Goal: Information Seeking & Learning: Learn about a topic

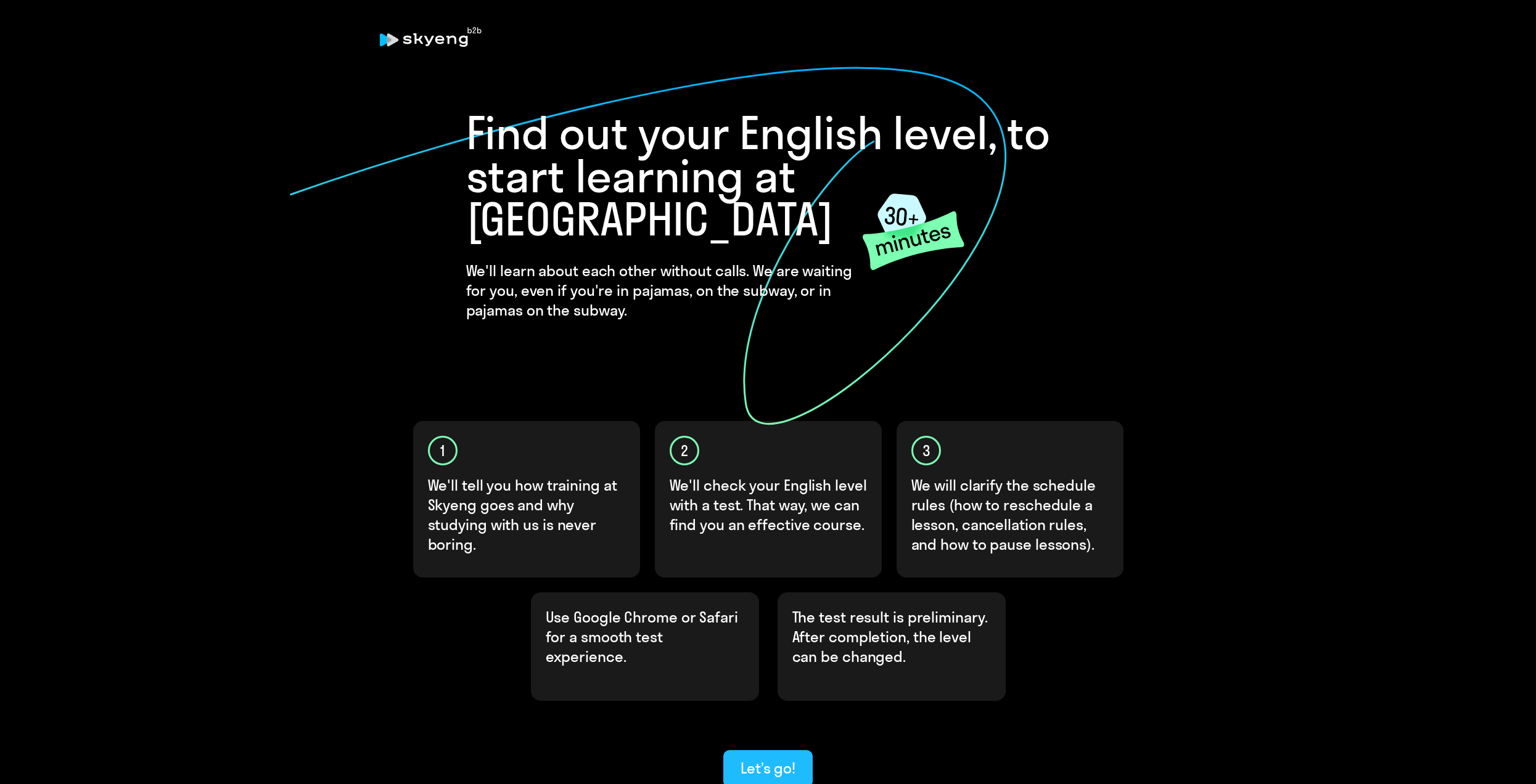
click at [758, 759] on div "Let’s go!" at bounding box center [768, 768] width 55 height 20
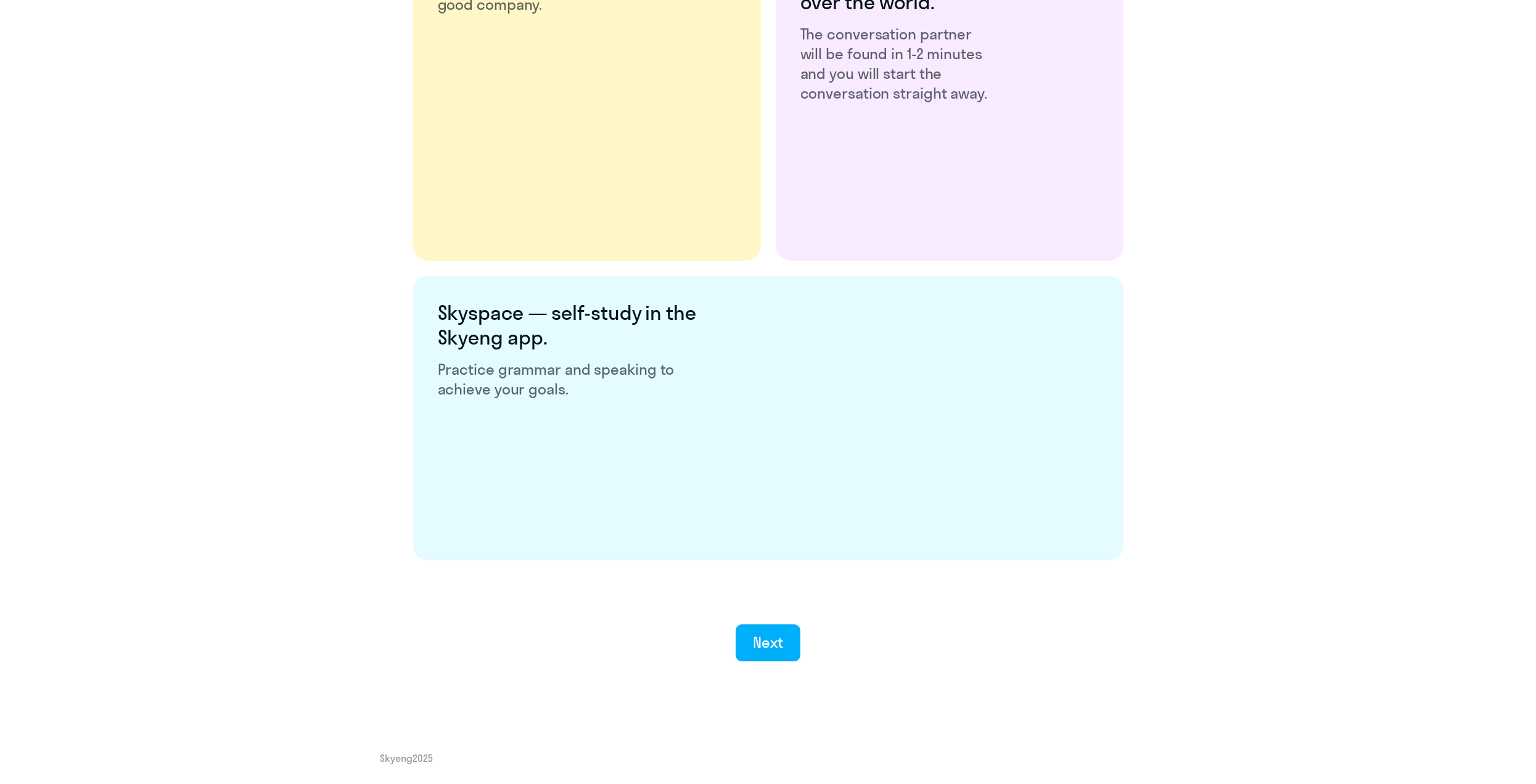
scroll to position [2074, 0]
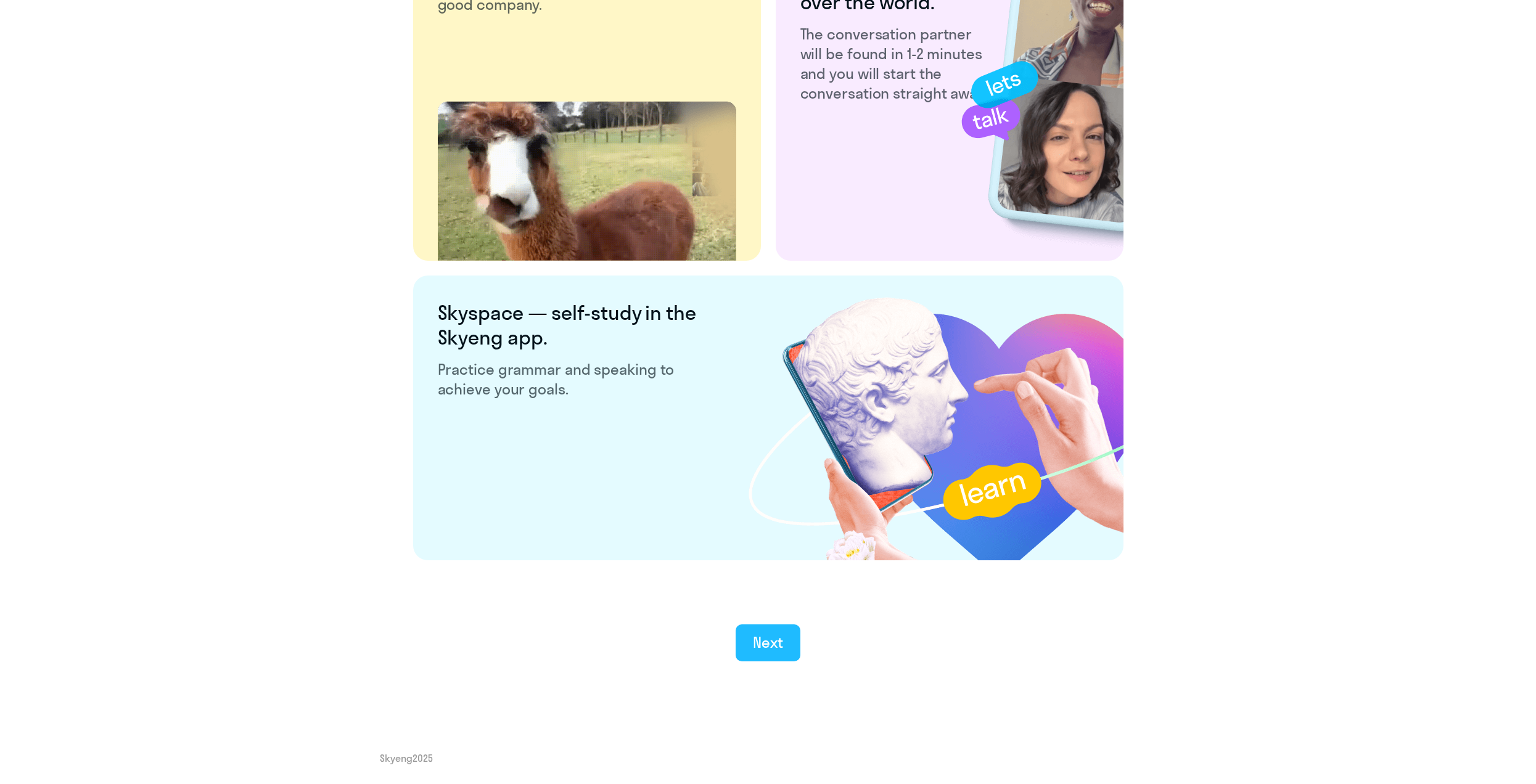
click at [771, 649] on div "Next" at bounding box center [768, 642] width 30 height 20
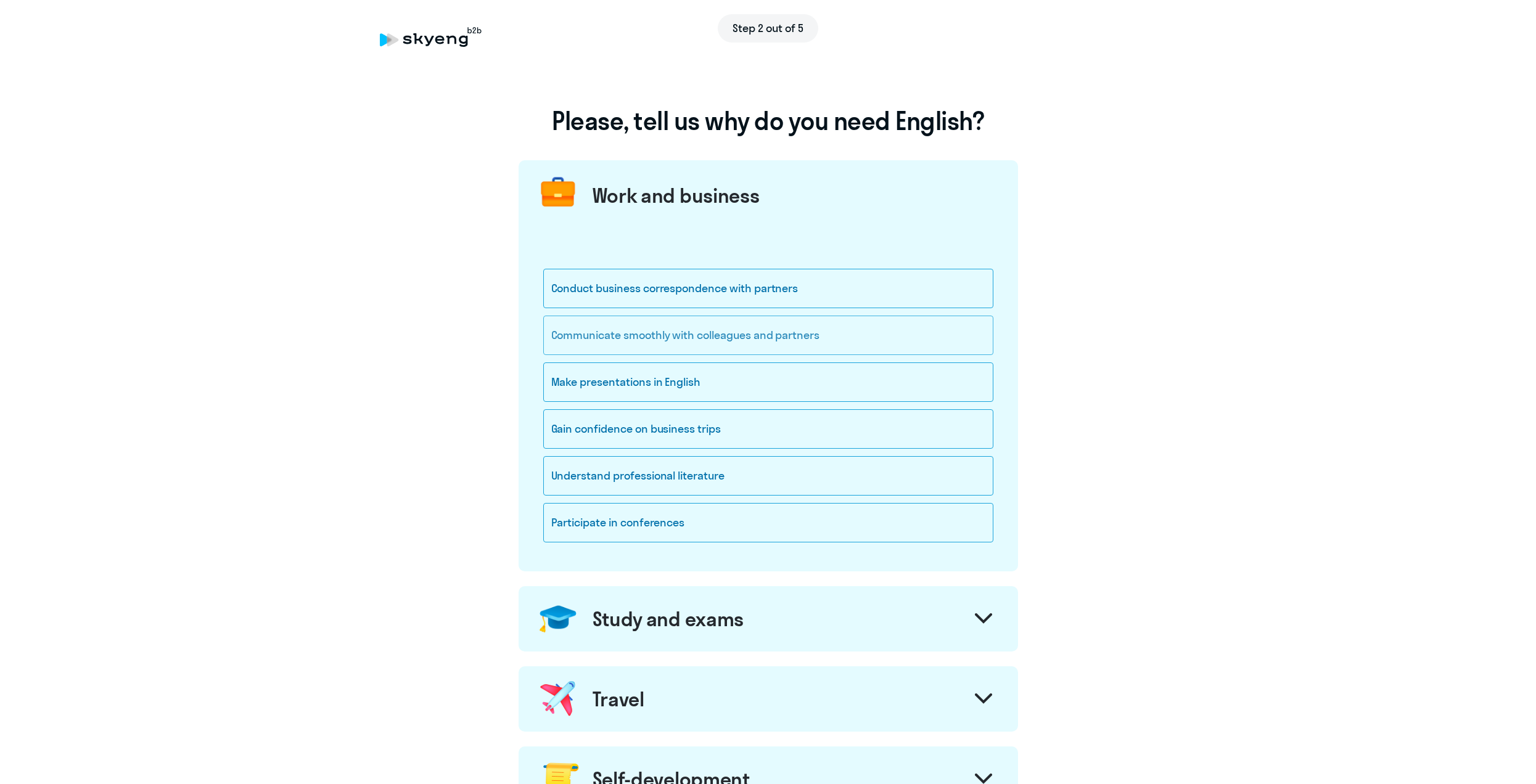
click at [672, 324] on div "Communicate smoothly with colleagues and partners" at bounding box center [768, 336] width 450 height 40
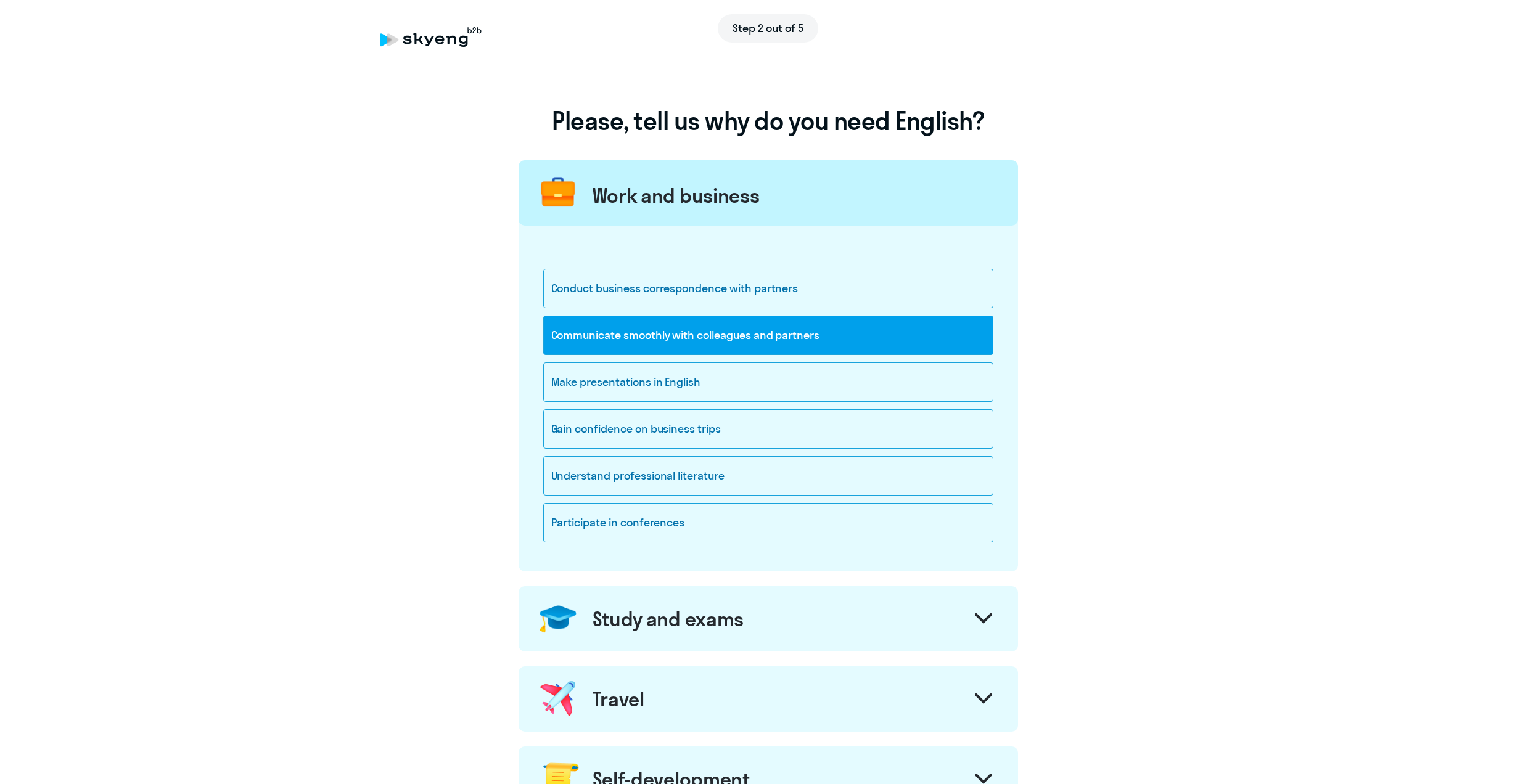
scroll to position [246, 0]
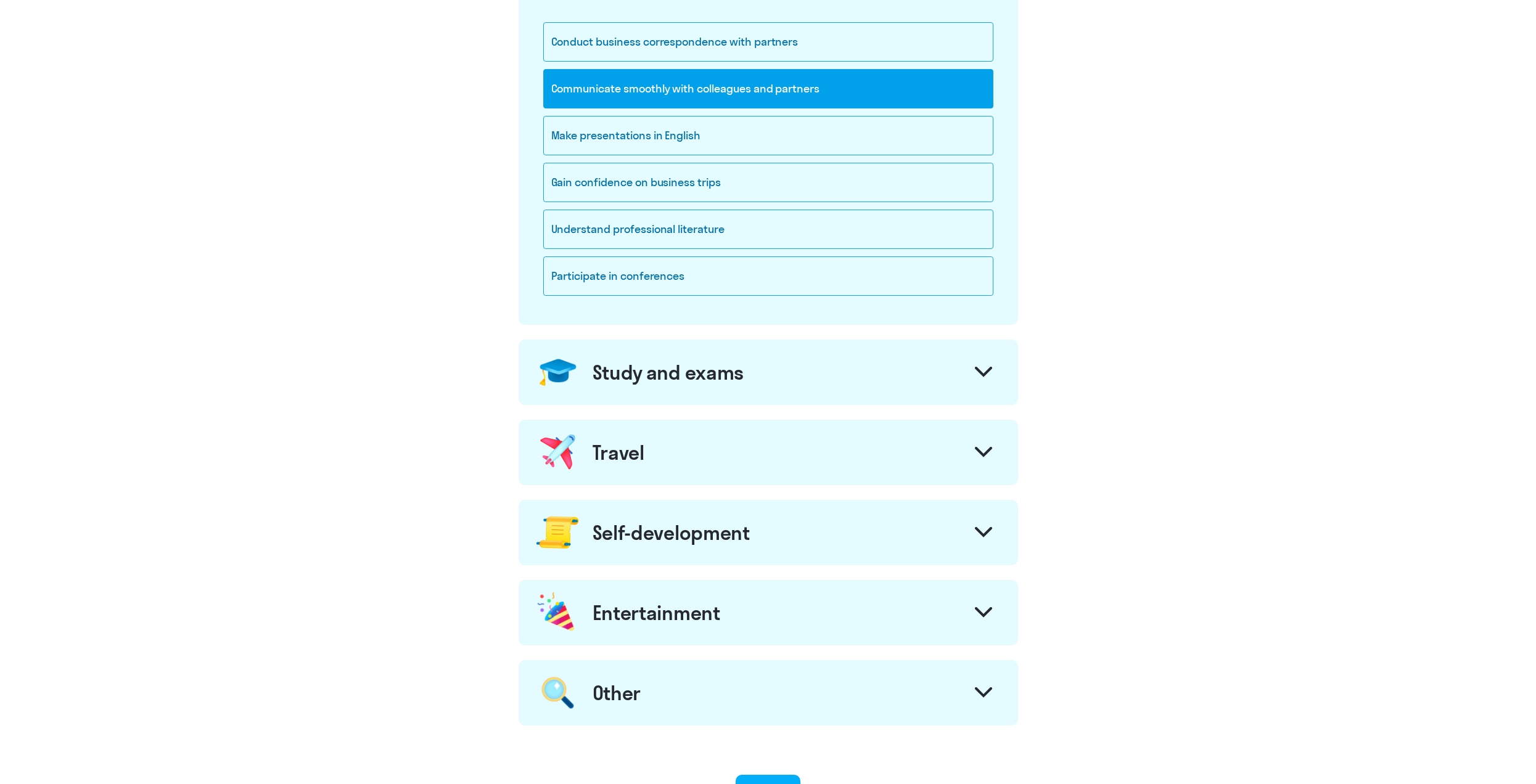
click at [639, 364] on div "Study and exams" at bounding box center [668, 373] width 152 height 25
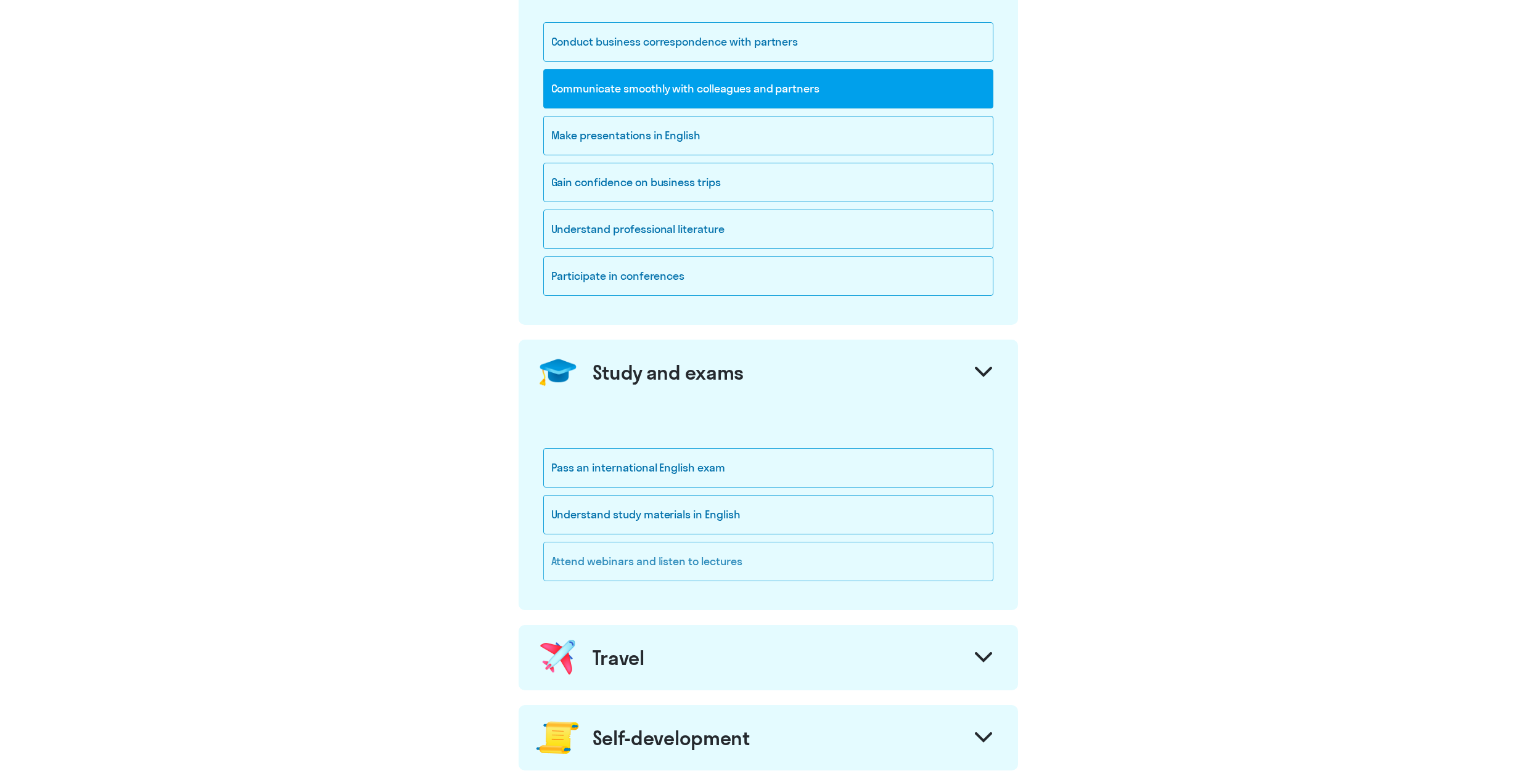
click at [561, 565] on div "Attend webinars and listen to lectures" at bounding box center [768, 562] width 450 height 40
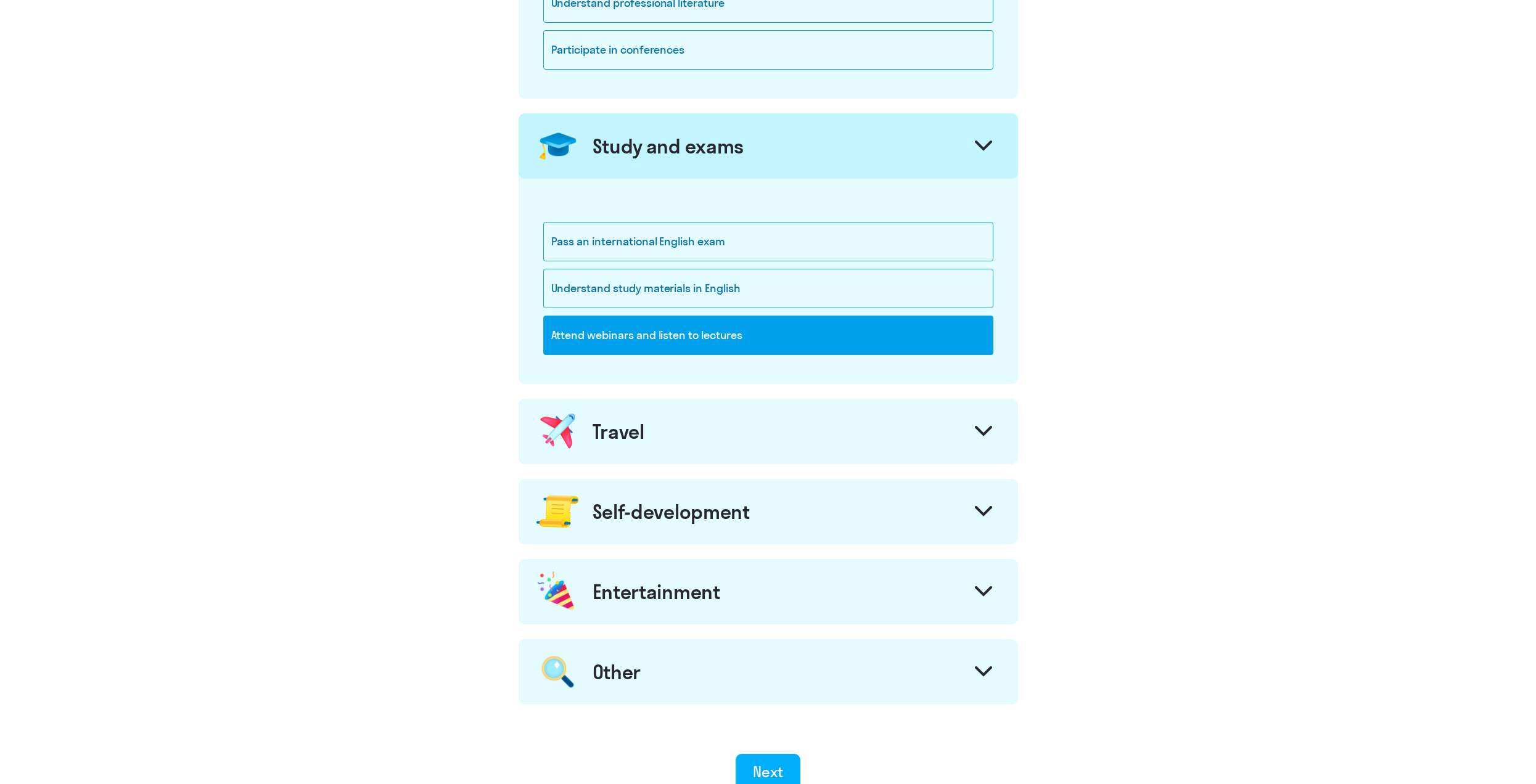
scroll to position [493, 0]
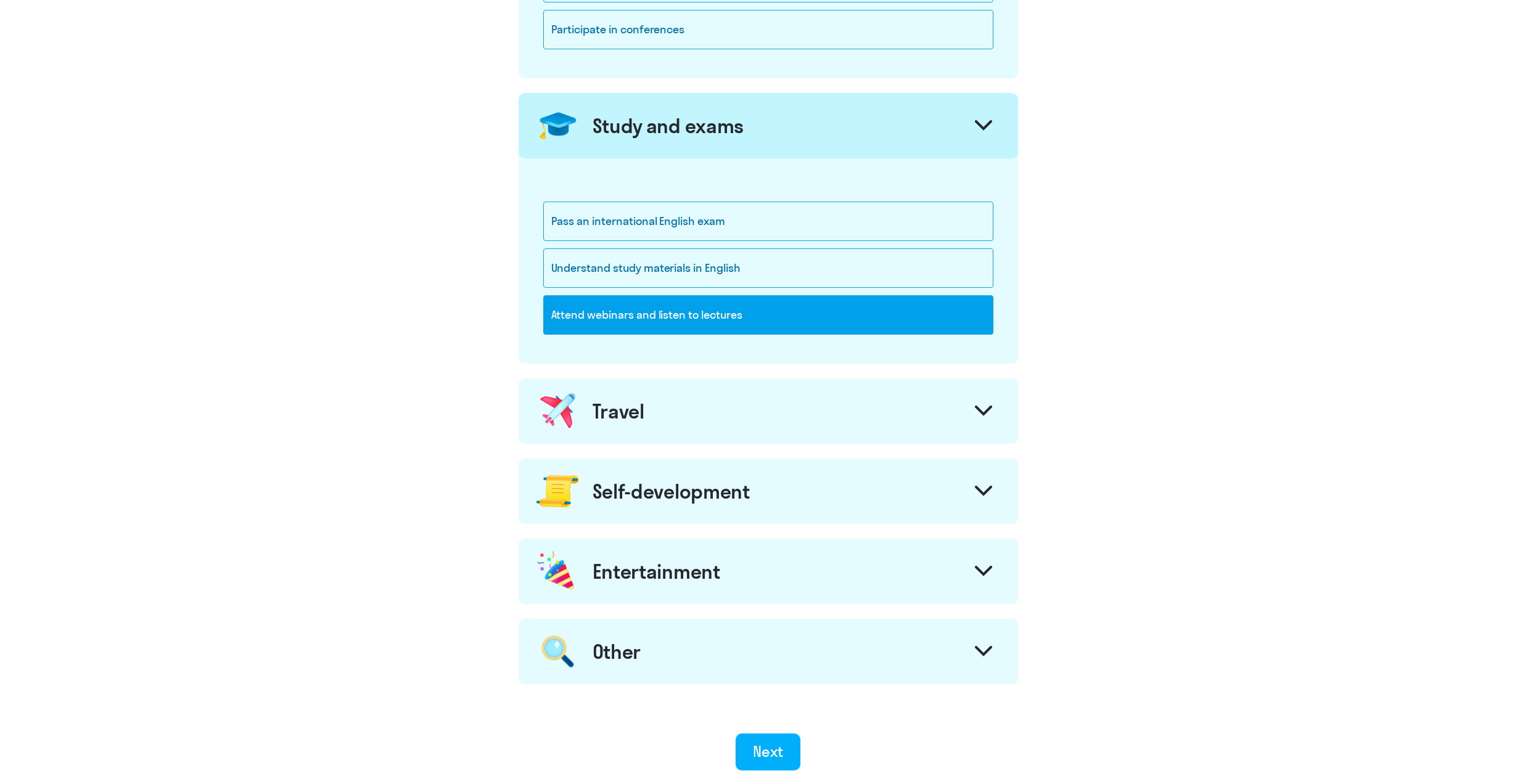
click at [655, 400] on div "Travel" at bounding box center [768, 410] width 499 height 65
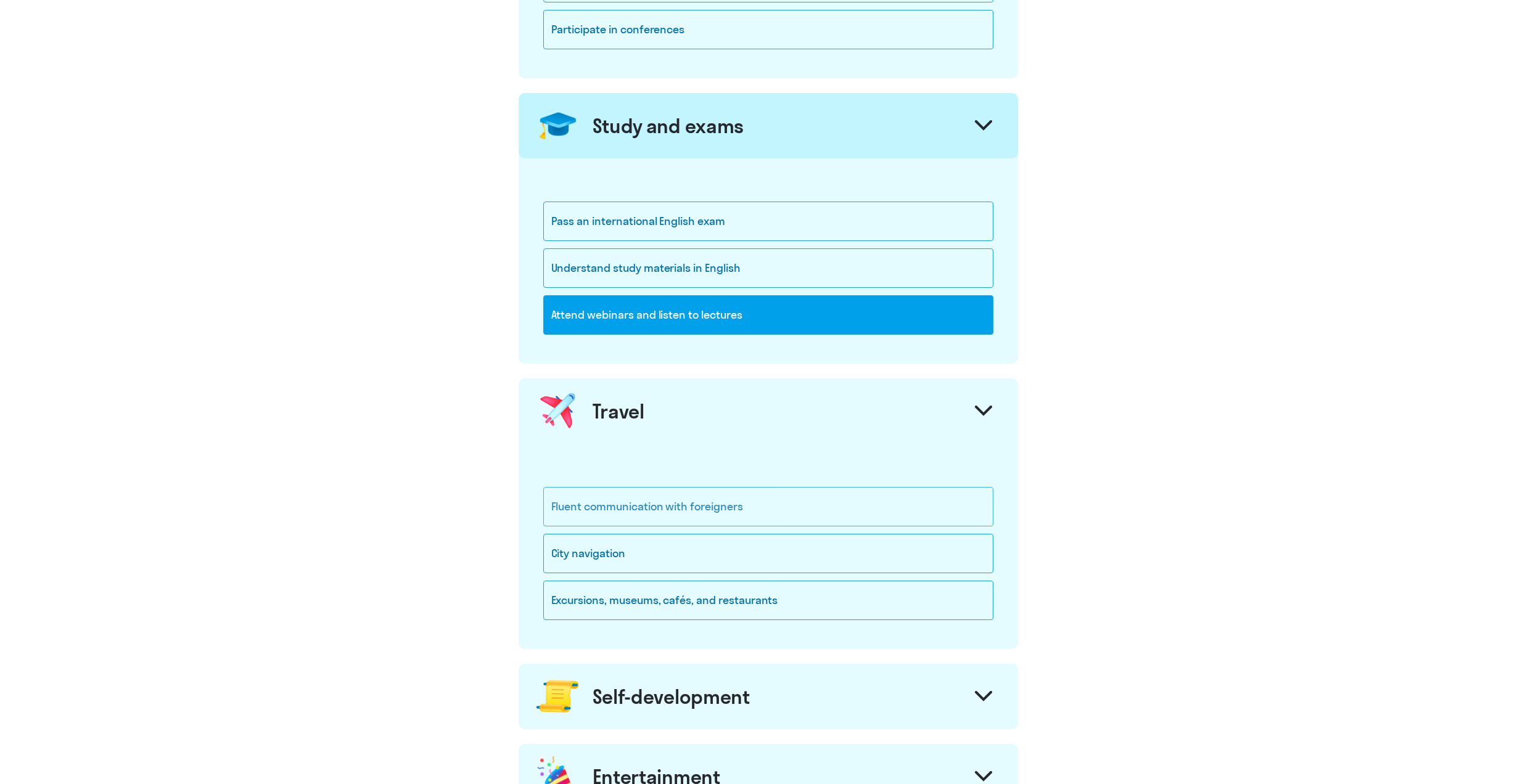
click at [583, 517] on div "Fluent communication with foreigners" at bounding box center [768, 507] width 450 height 40
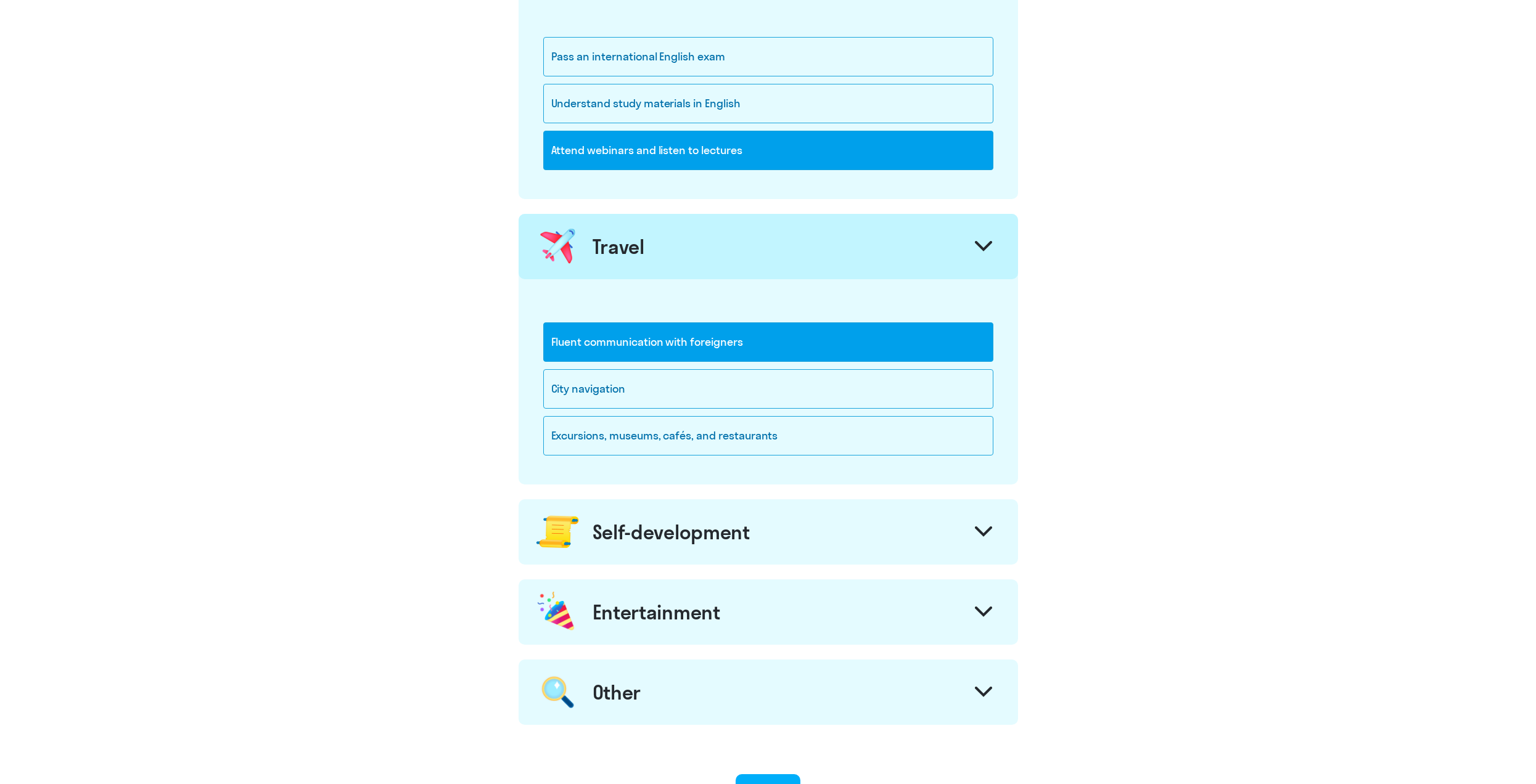
scroll to position [740, 0]
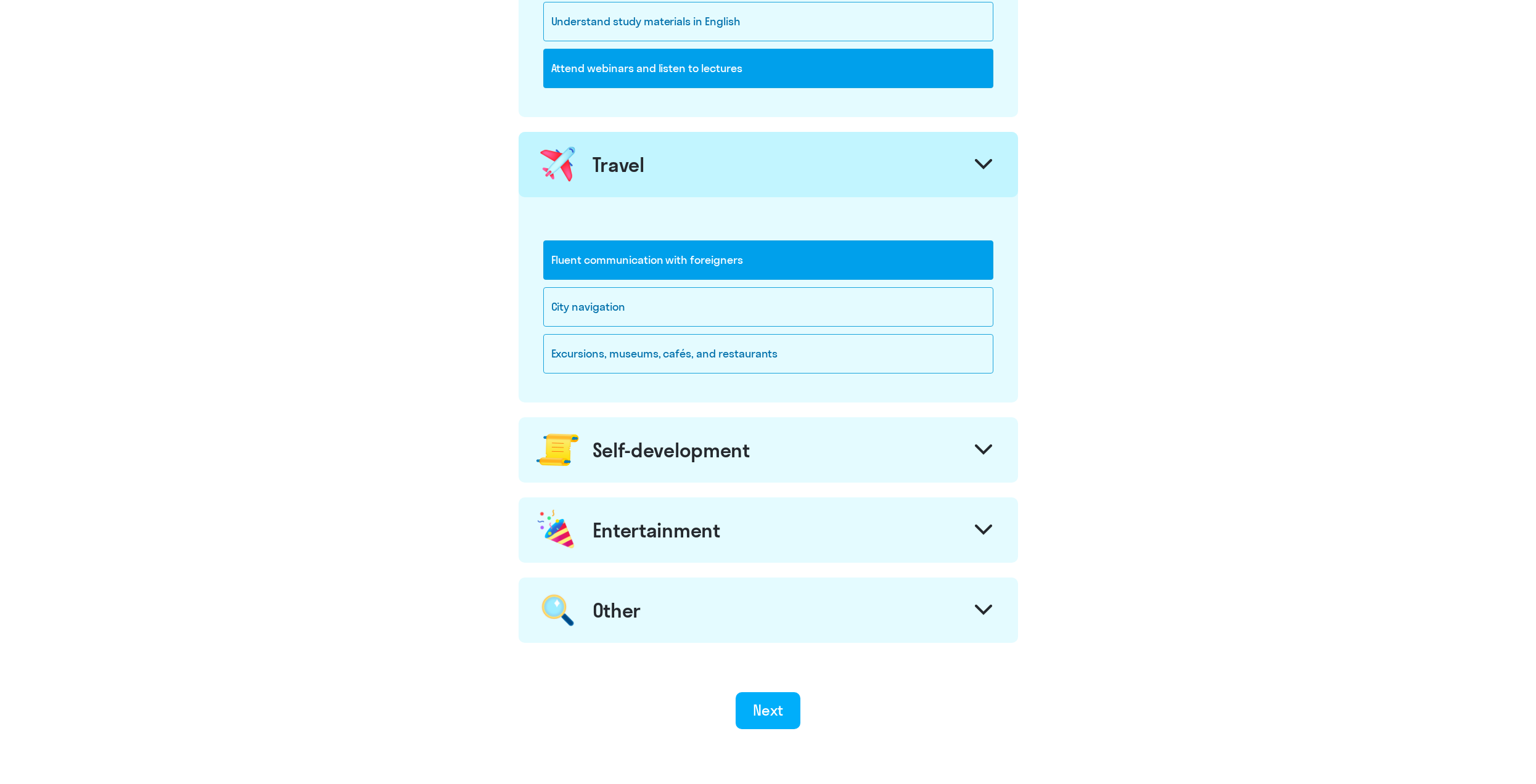
click at [633, 451] on div "Self-development" at bounding box center [671, 450] width 158 height 25
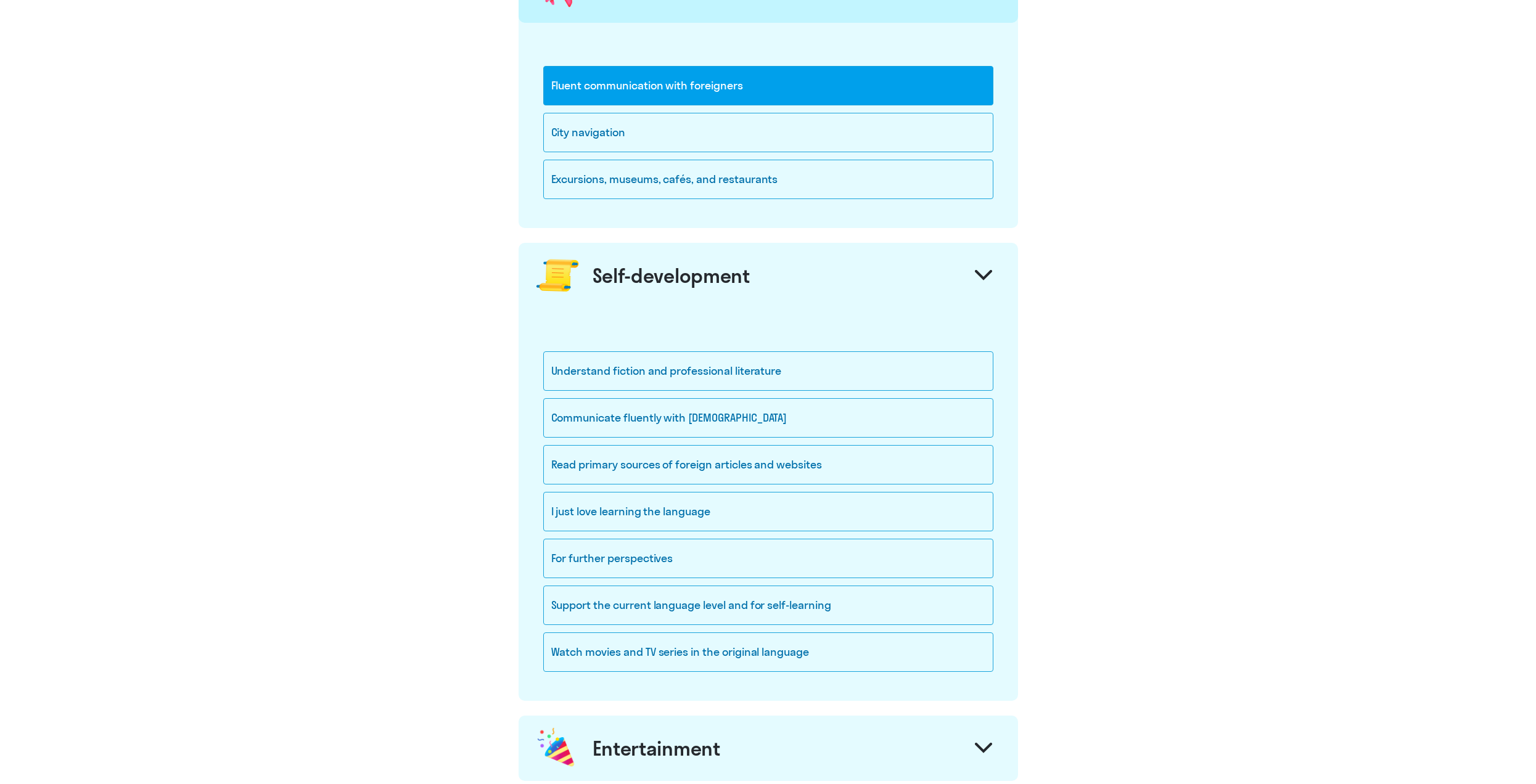
scroll to position [925, 0]
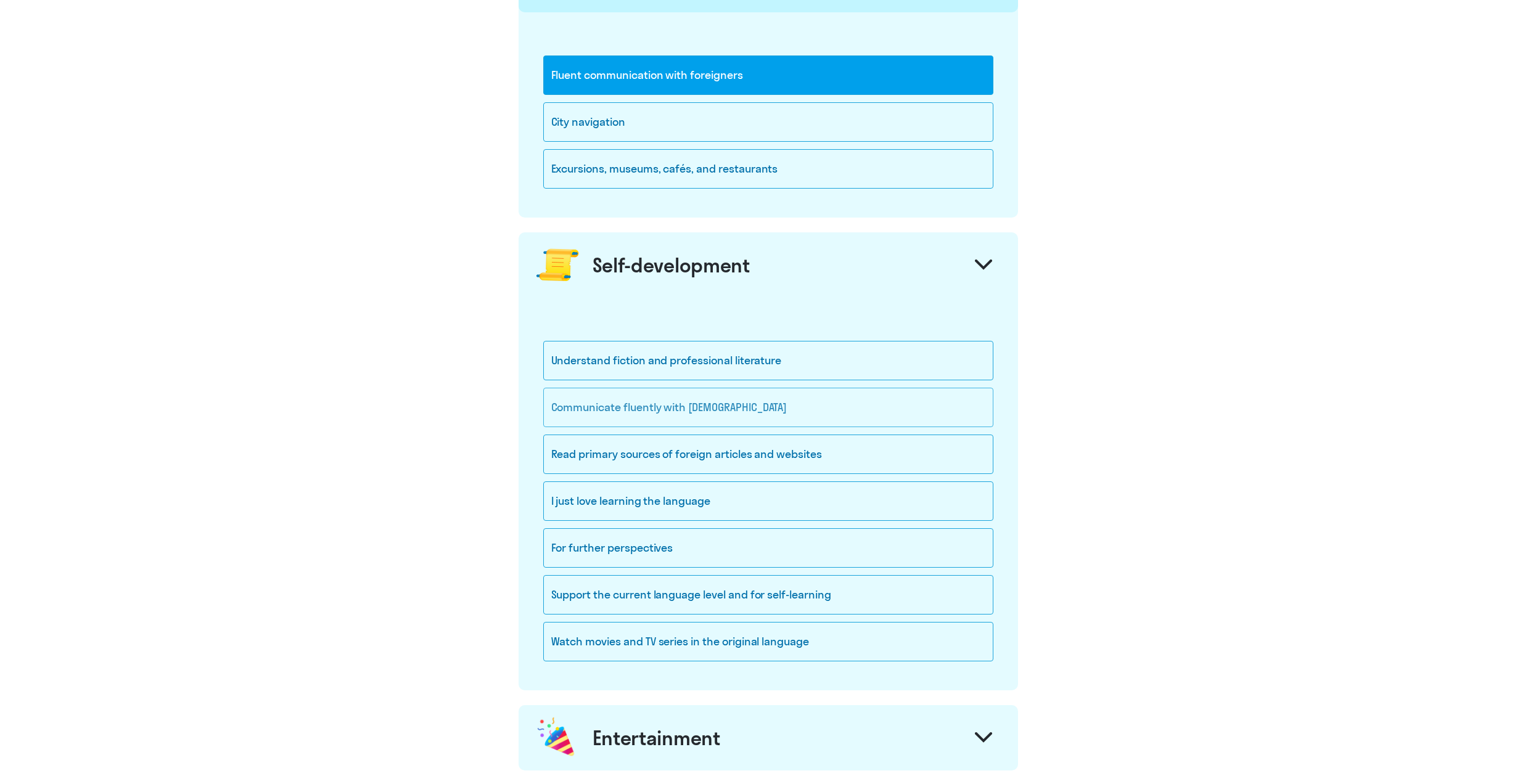
click at [563, 414] on div "Communicate fluently with [DEMOGRAPHIC_DATA]" at bounding box center [768, 408] width 450 height 40
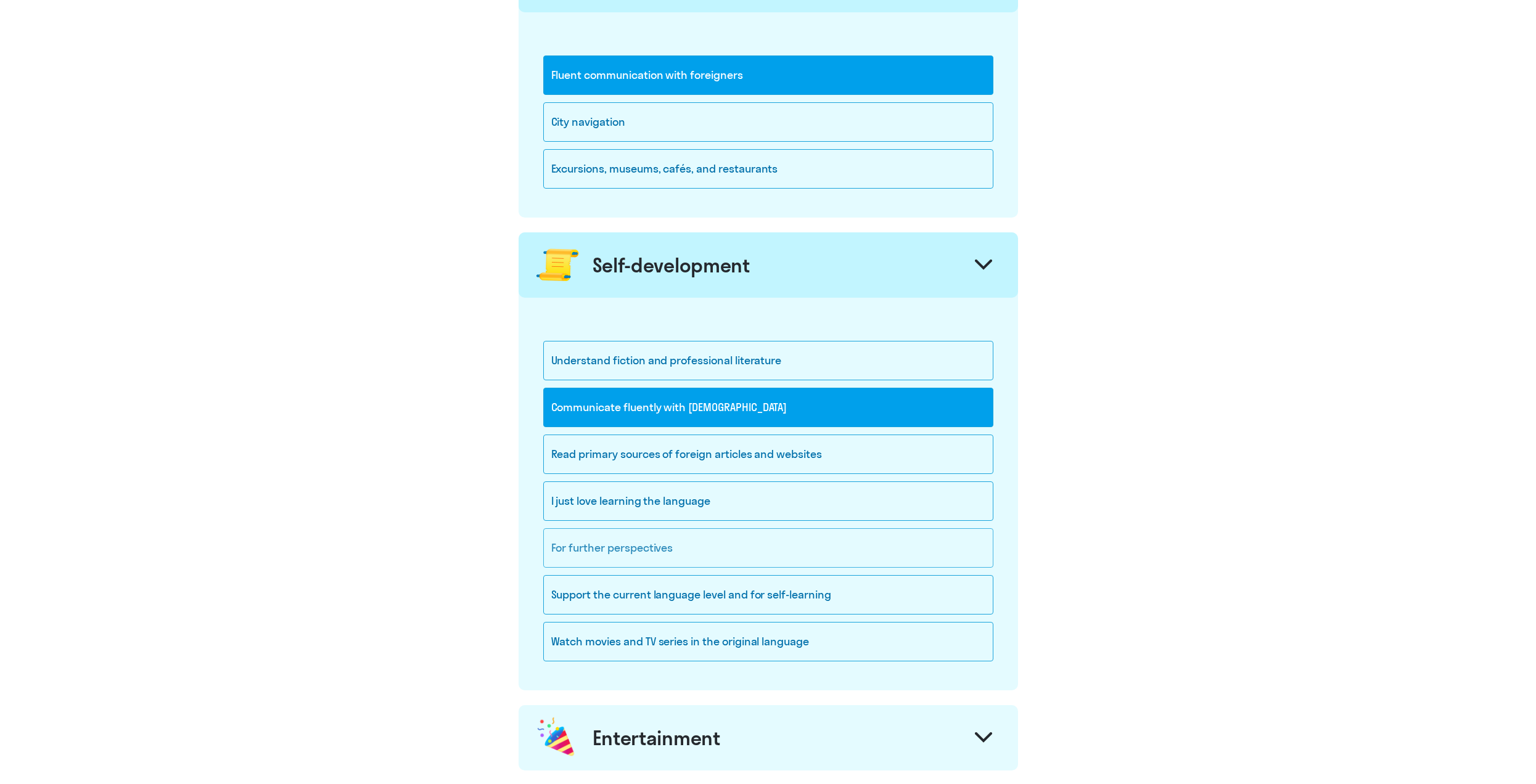
click at [605, 553] on div "For further perspectives" at bounding box center [768, 548] width 450 height 40
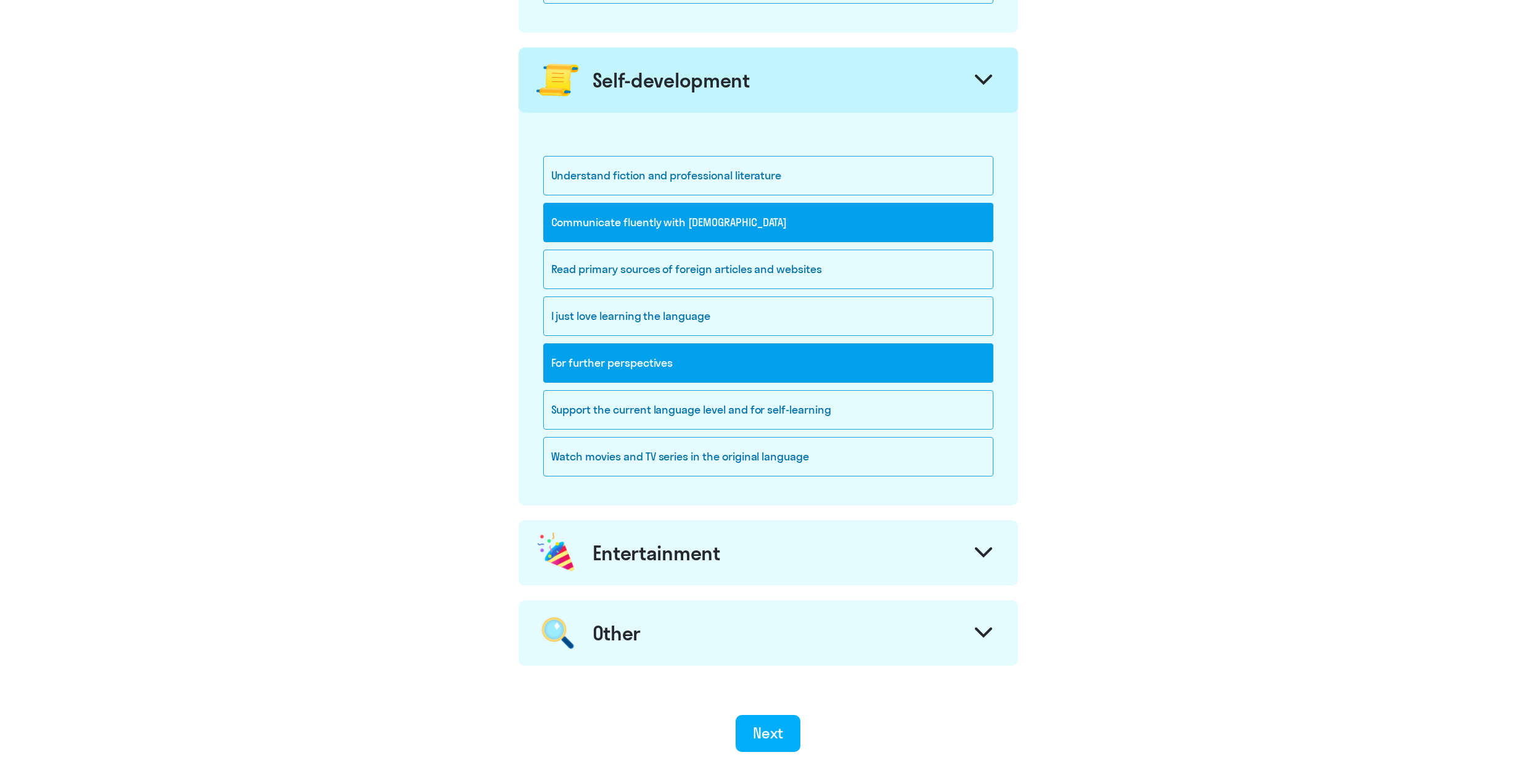
click at [596, 552] on div "Entertainment" at bounding box center [656, 553] width 127 height 25
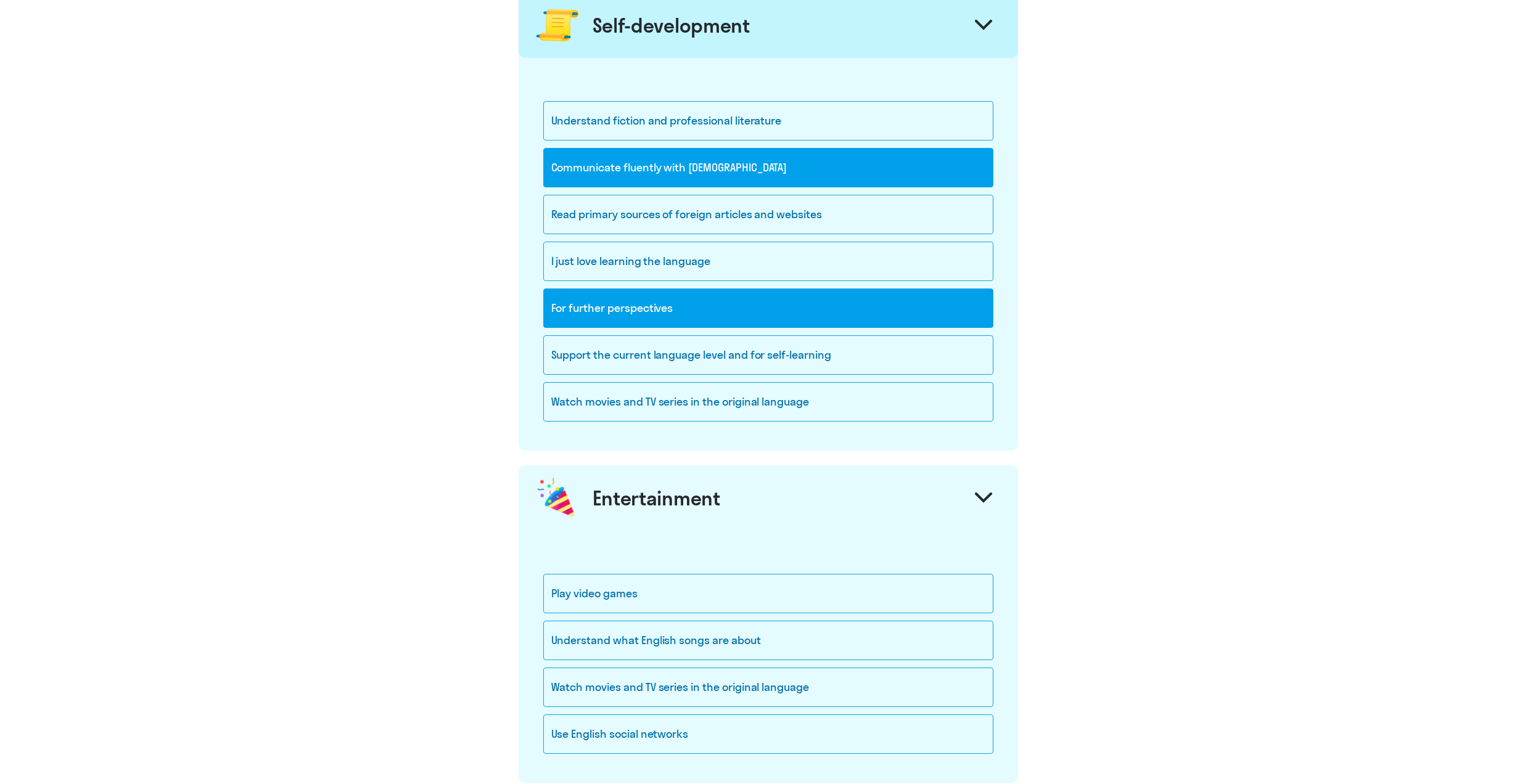
scroll to position [1357, 0]
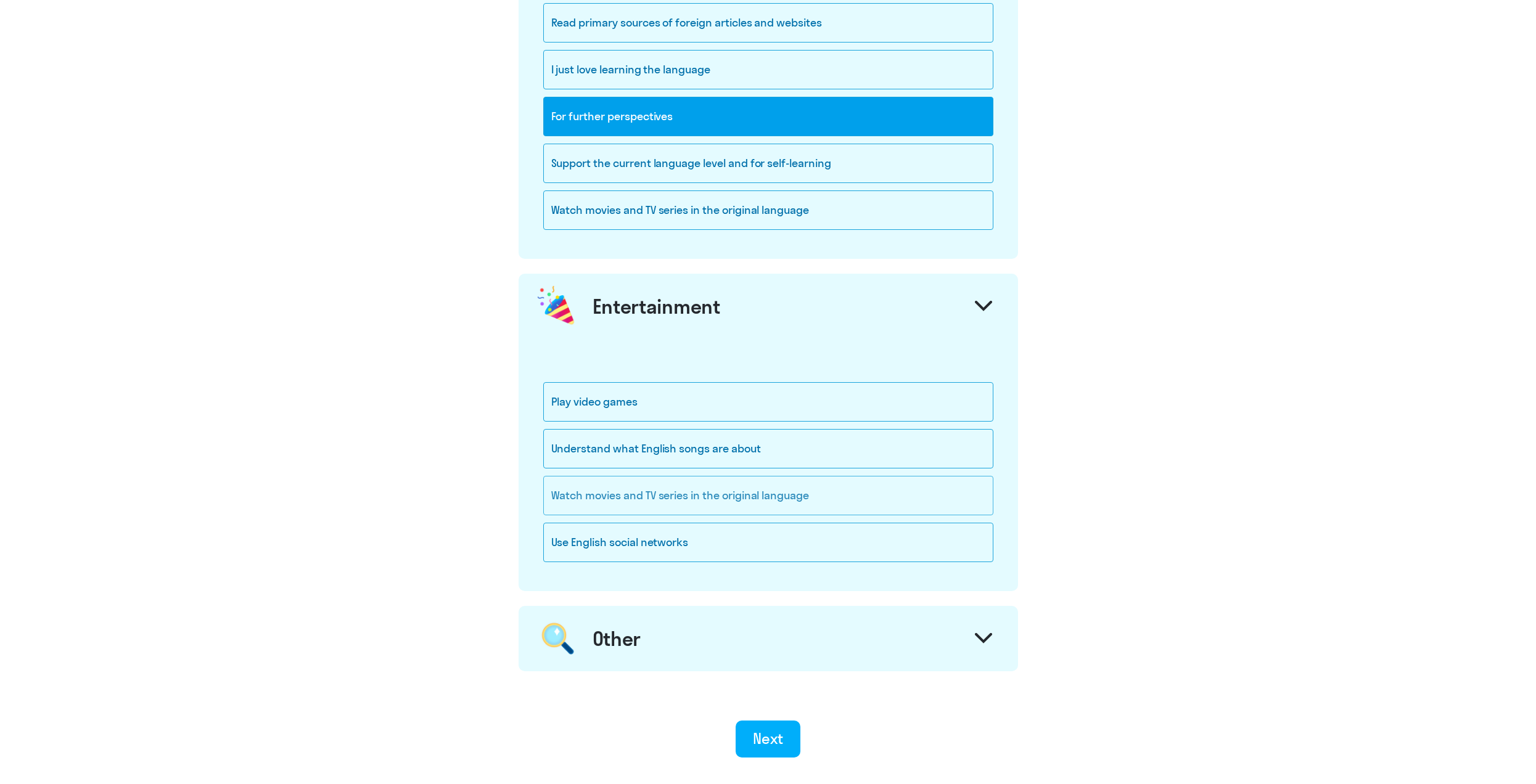
click at [585, 511] on div "Watch movies and TV series in the original language" at bounding box center [768, 496] width 450 height 40
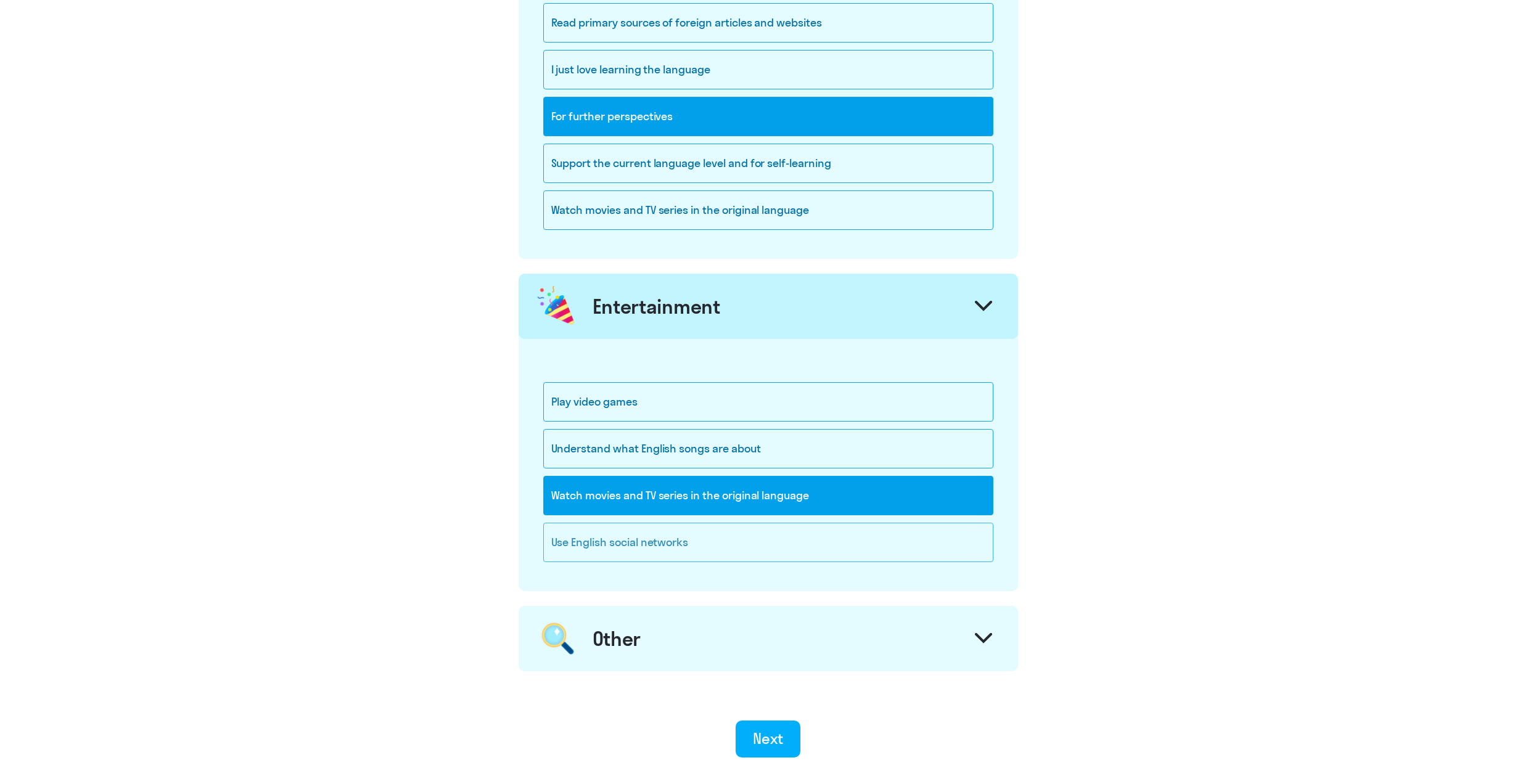
click at [577, 541] on div "Use English social networks" at bounding box center [768, 542] width 450 height 40
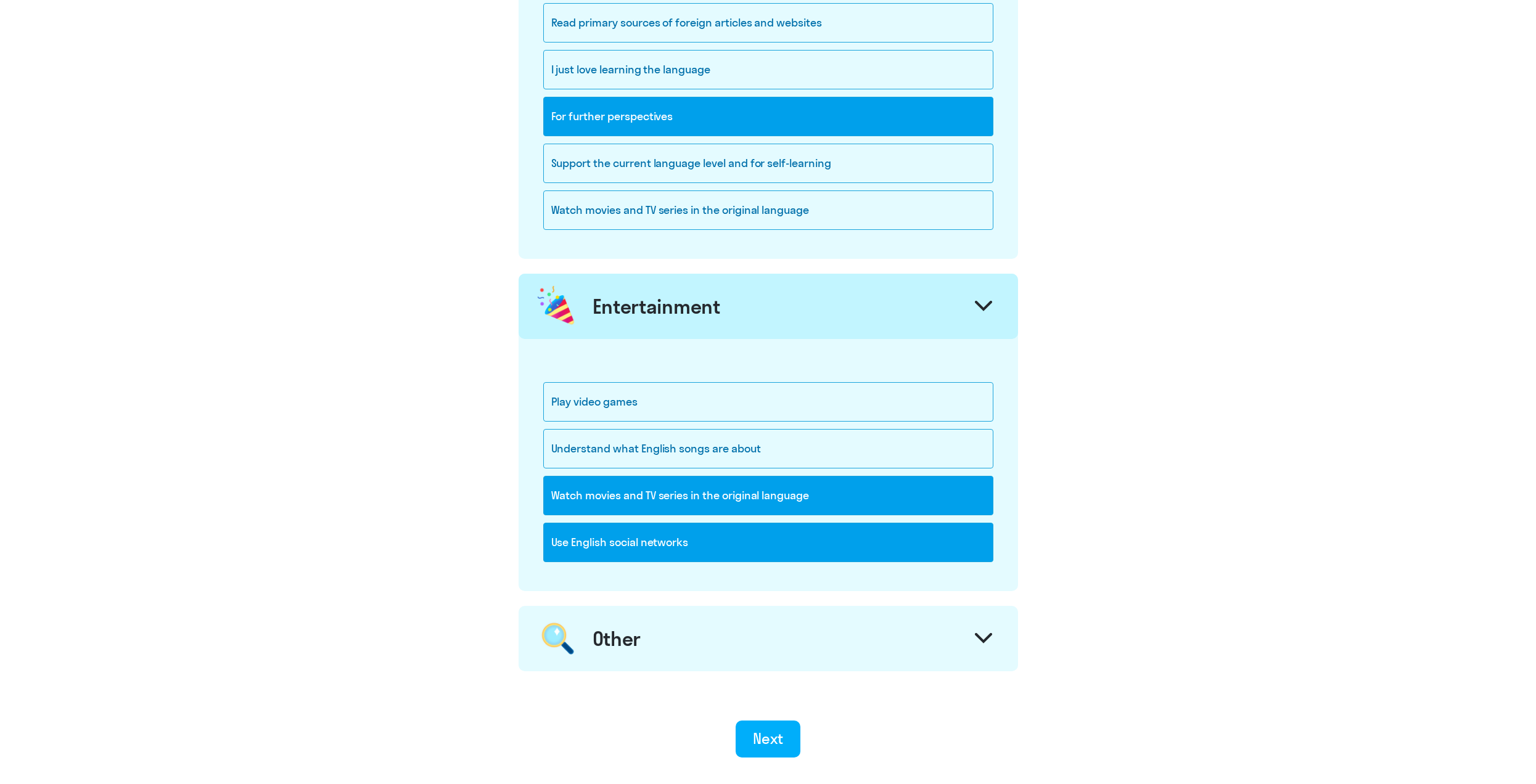
click at [610, 640] on div "Other" at bounding box center [617, 639] width 49 height 25
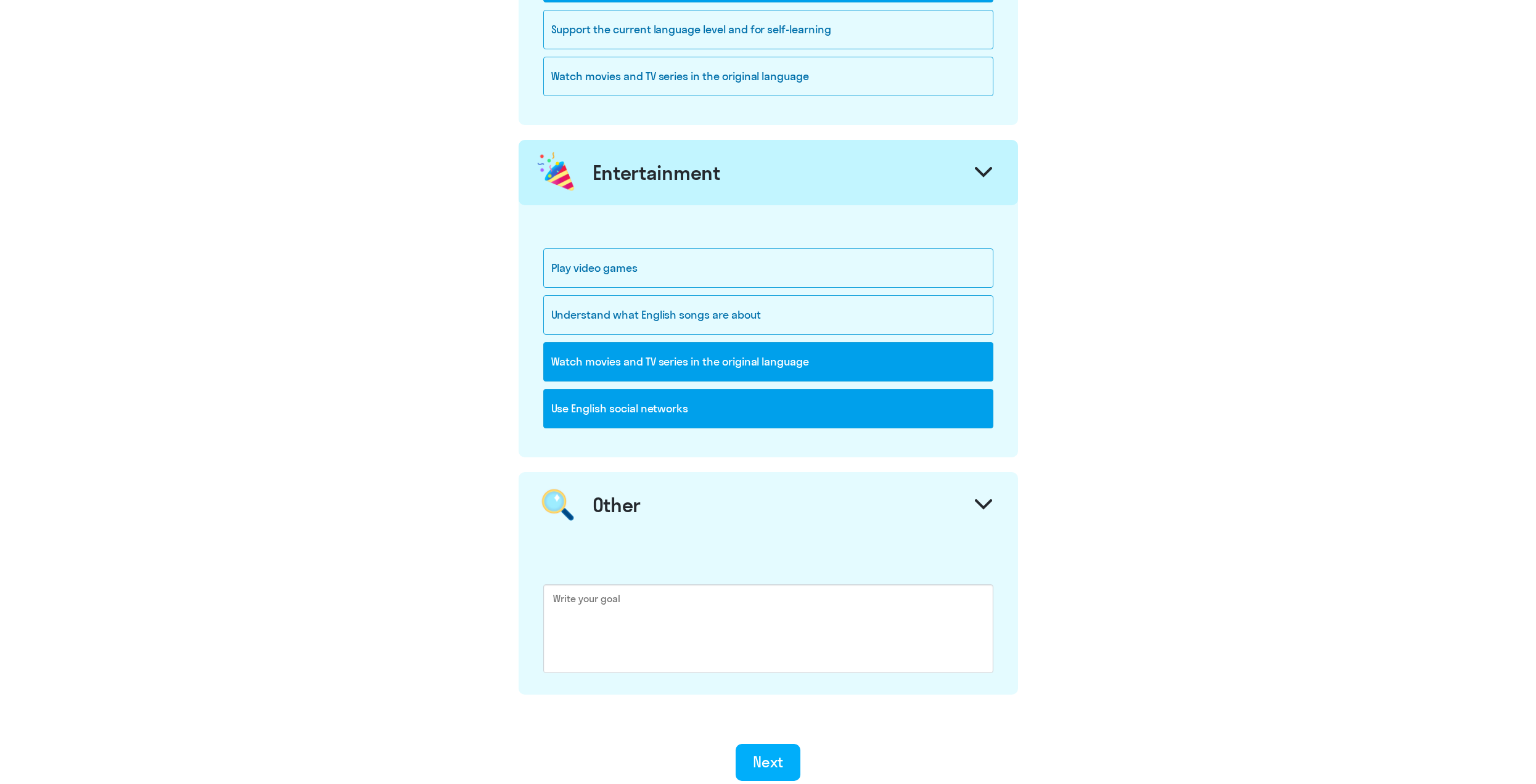
scroll to position [1603, 0]
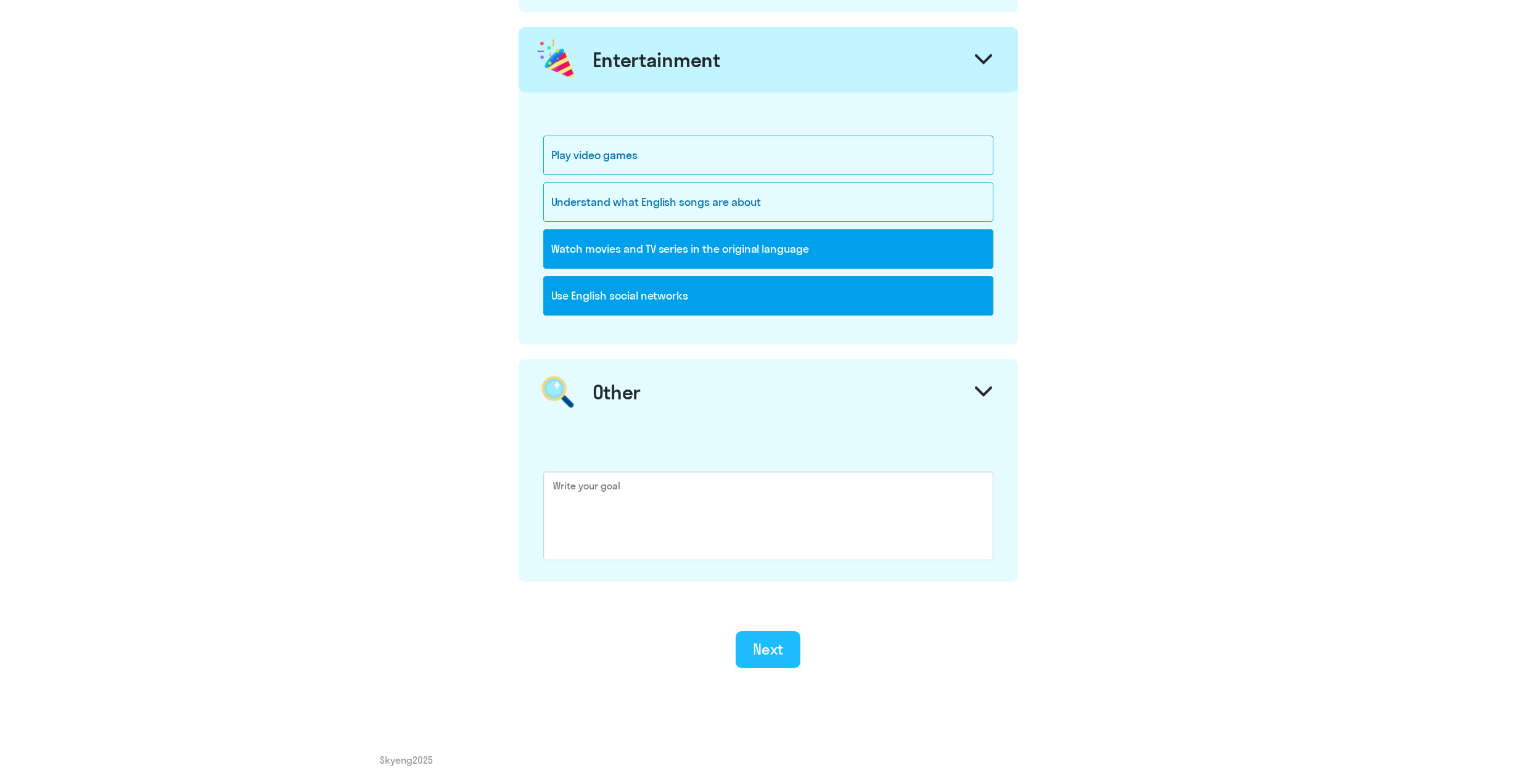
click at [760, 656] on div "Next" at bounding box center [768, 649] width 30 height 20
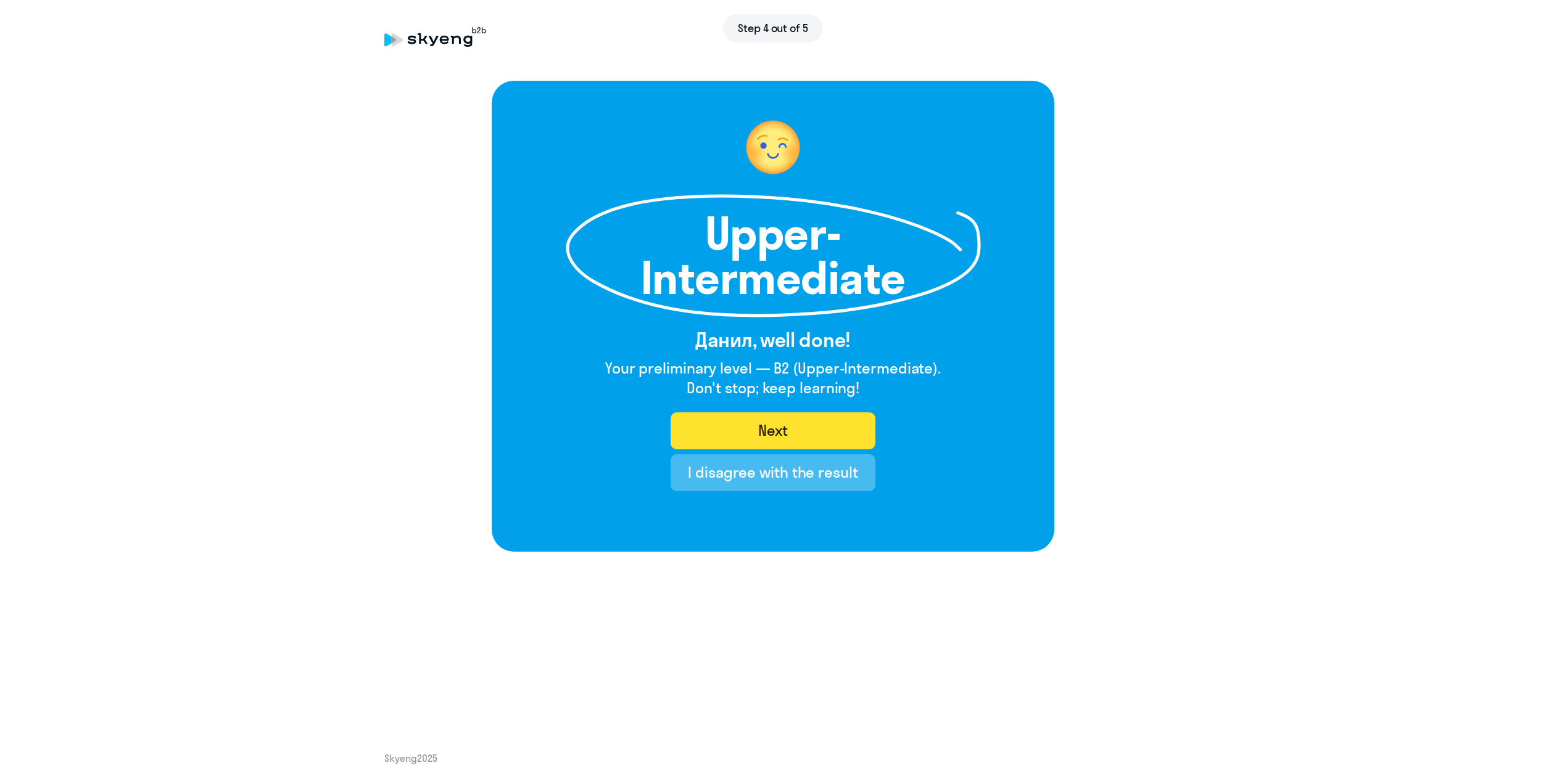
click at [752, 425] on button "Next" at bounding box center [773, 430] width 204 height 37
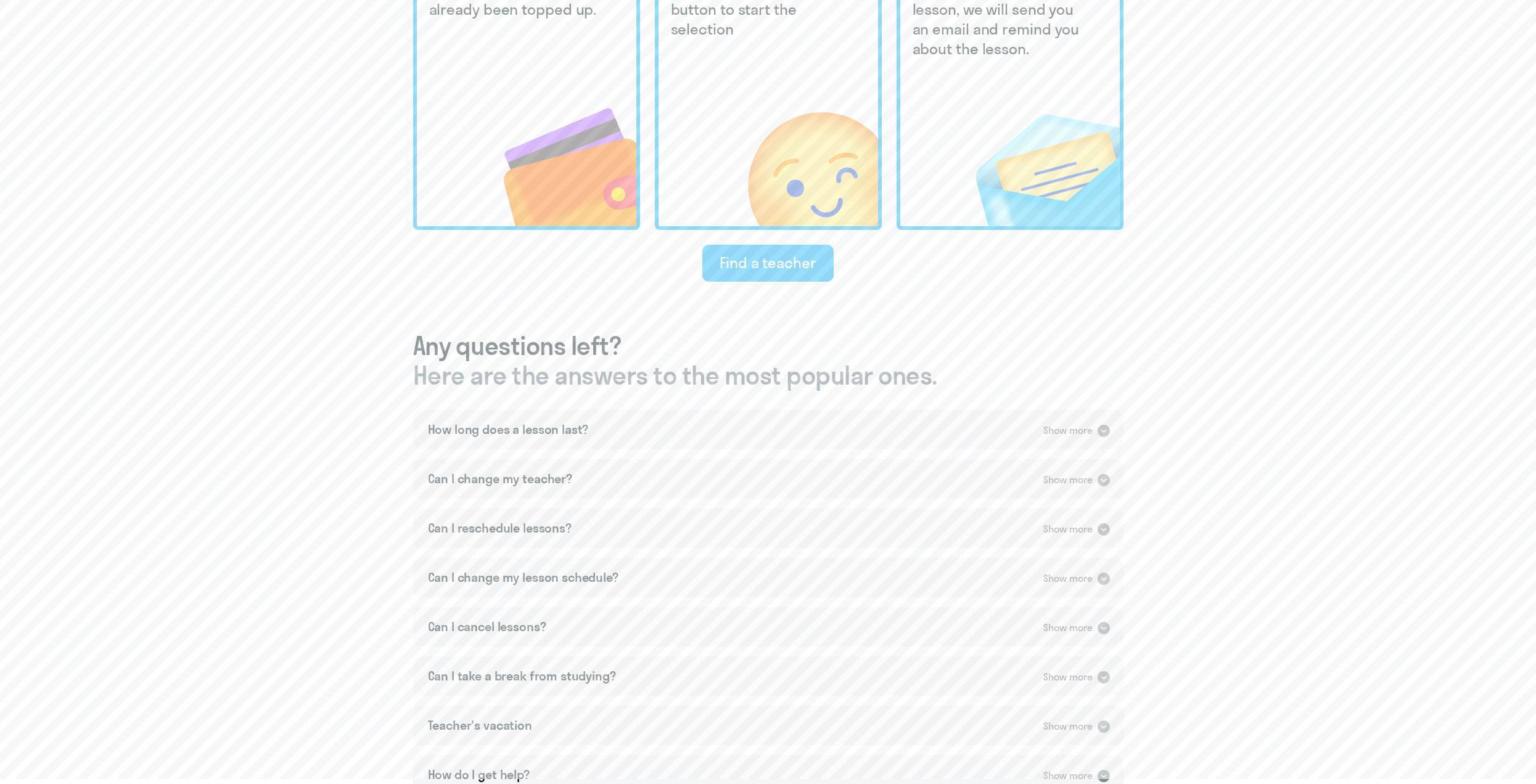
scroll to position [432, 0]
